Goal: Task Accomplishment & Management: Use online tool/utility

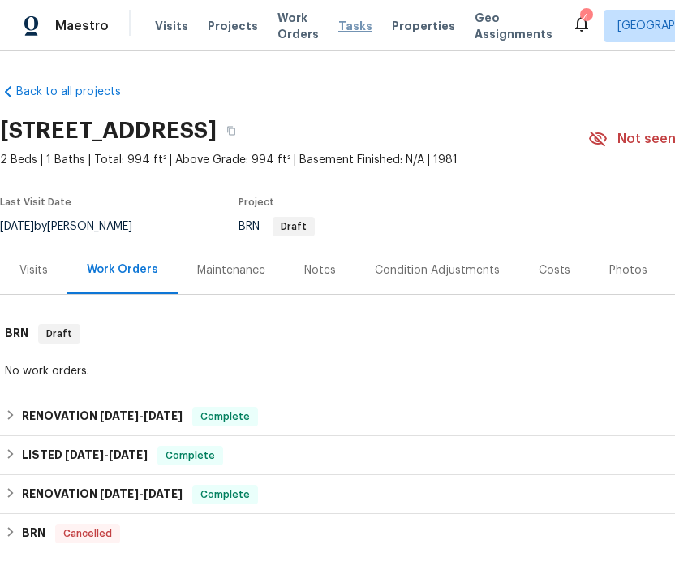
click at [348, 26] on span "Tasks" at bounding box center [356, 25] width 34 height 11
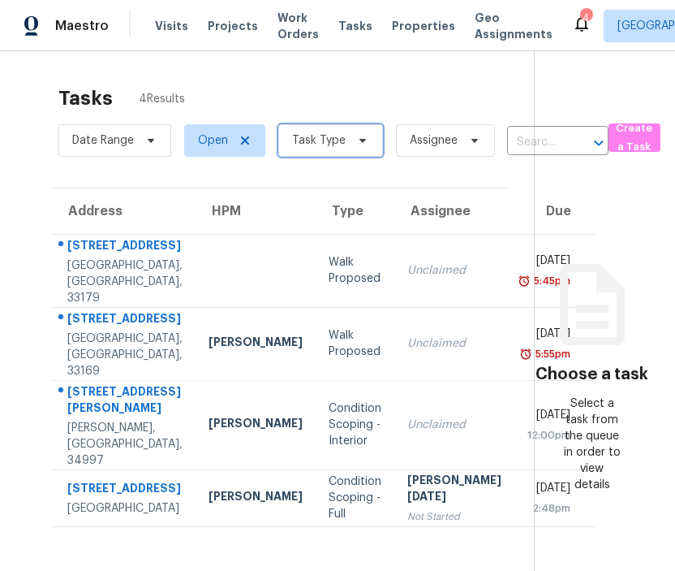
click at [339, 147] on span "Task Type" at bounding box center [319, 140] width 54 height 16
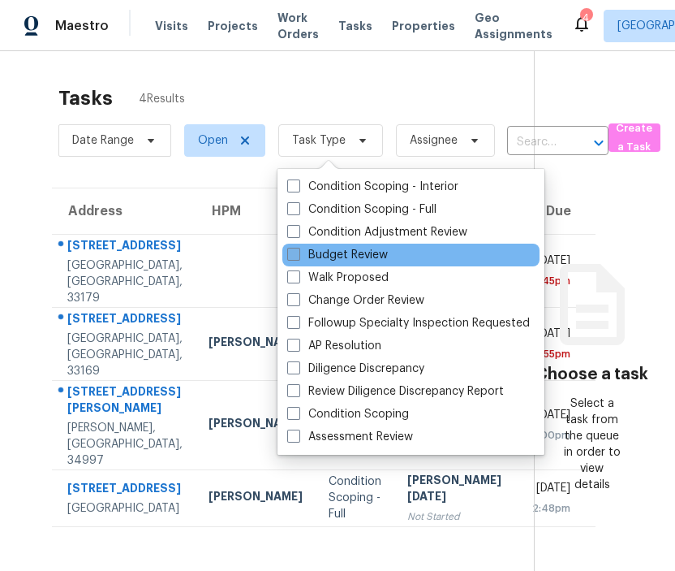
click at [330, 261] on label "Budget Review" at bounding box center [337, 255] width 101 height 16
click at [298, 257] on input "Budget Review" at bounding box center [292, 252] width 11 height 11
checkbox input "true"
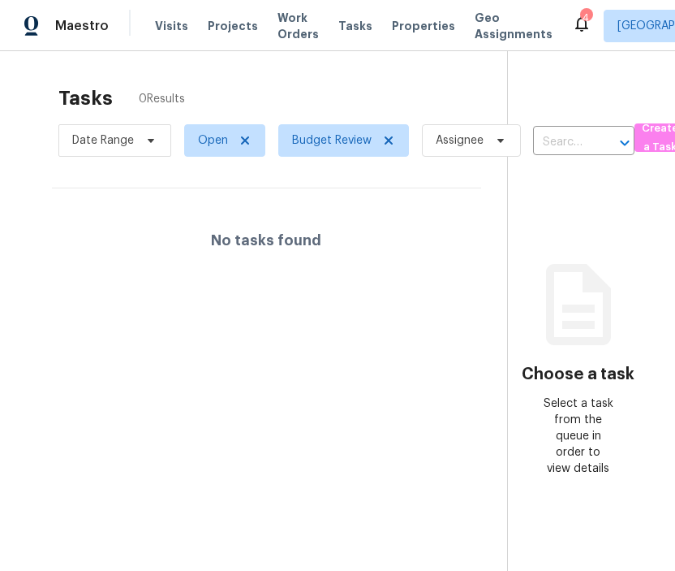
click at [192, 312] on section "Tasks 0 Results Date Range Open Budget Review Assignee ​ Create a Task No tasks…" at bounding box center [266, 349] width 481 height 545
